Goal: Check status: Check status

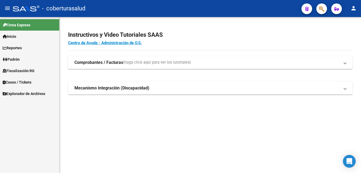
click at [27, 49] on link "Reportes" at bounding box center [29, 47] width 59 height 11
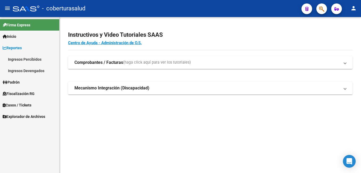
click at [35, 71] on link "Ingresos Devengados" at bounding box center [29, 70] width 59 height 11
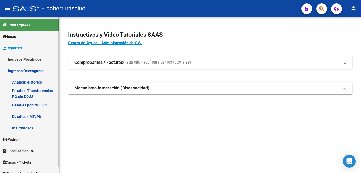
click at [38, 105] on link "Detalles por CUIL RG" at bounding box center [29, 104] width 59 height 11
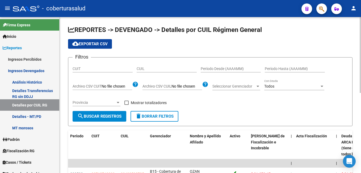
click at [153, 70] on input "CUIL" at bounding box center [167, 68] width 60 height 5
paste input "27-30656161-3"
type input "27-30656161-3"
click at [112, 116] on span "search Buscar Registros" at bounding box center [99, 116] width 44 height 5
